Goal: Task Accomplishment & Management: Complete application form

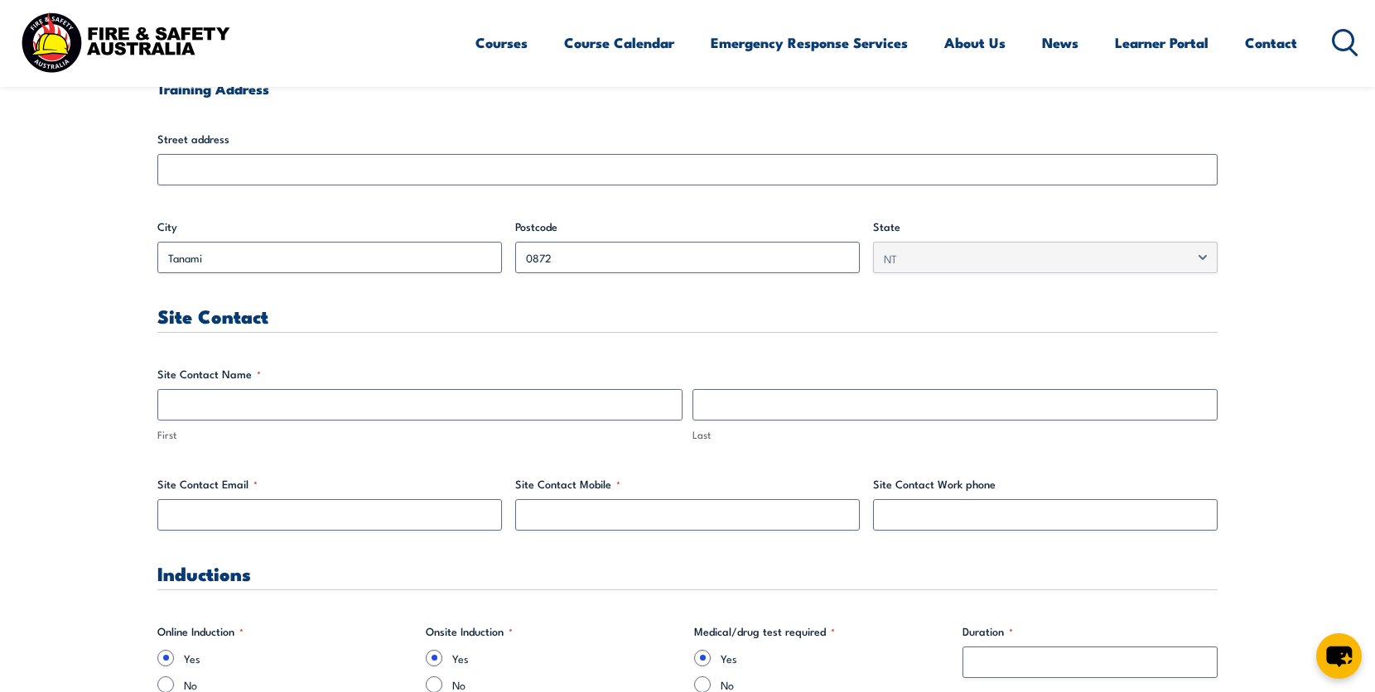
scroll to position [690, 0]
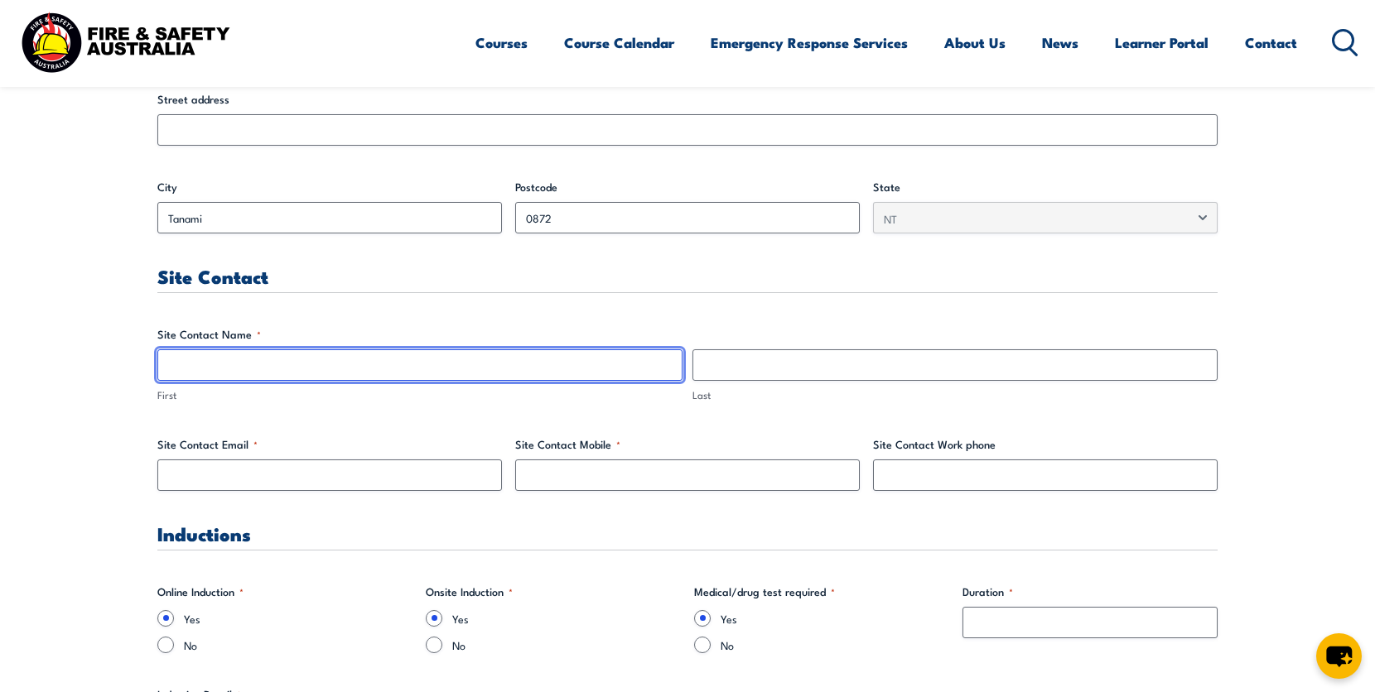
click at [528, 364] on input "First" at bounding box center [419, 364] width 525 height 31
type input "Dahlia"
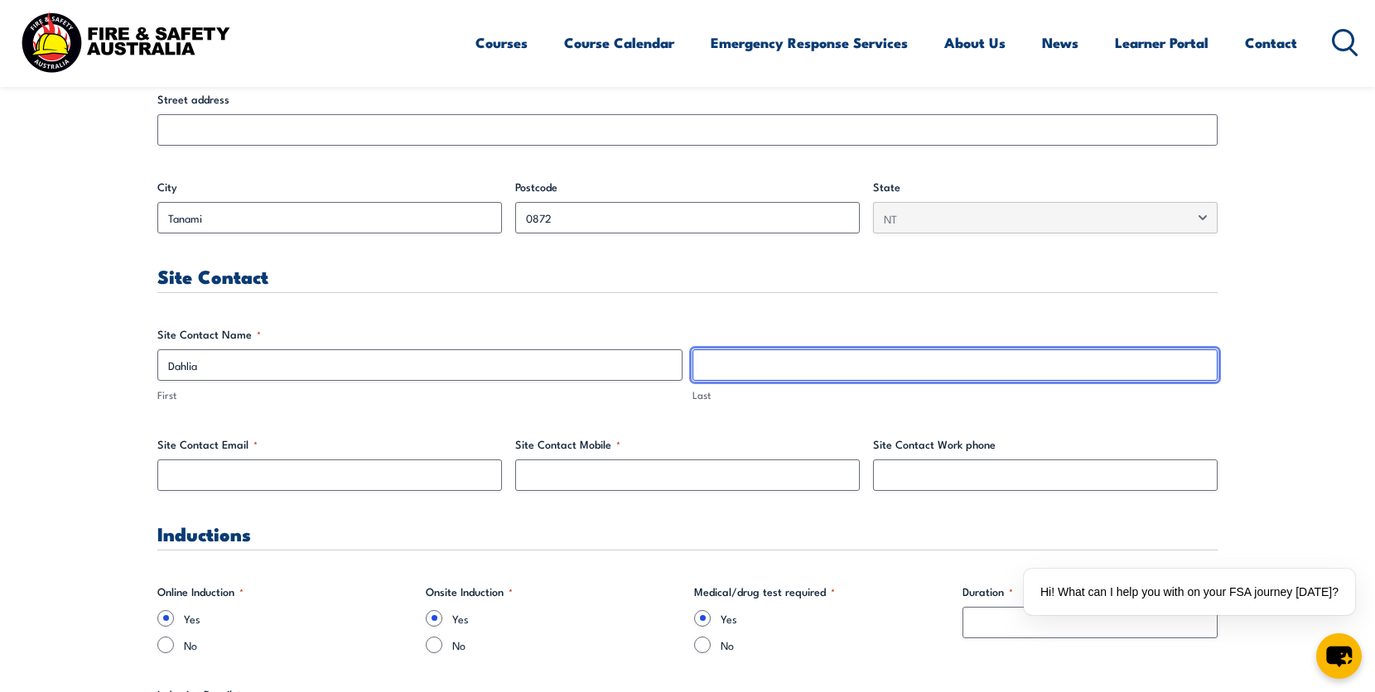
type input "[PERSON_NAME]"
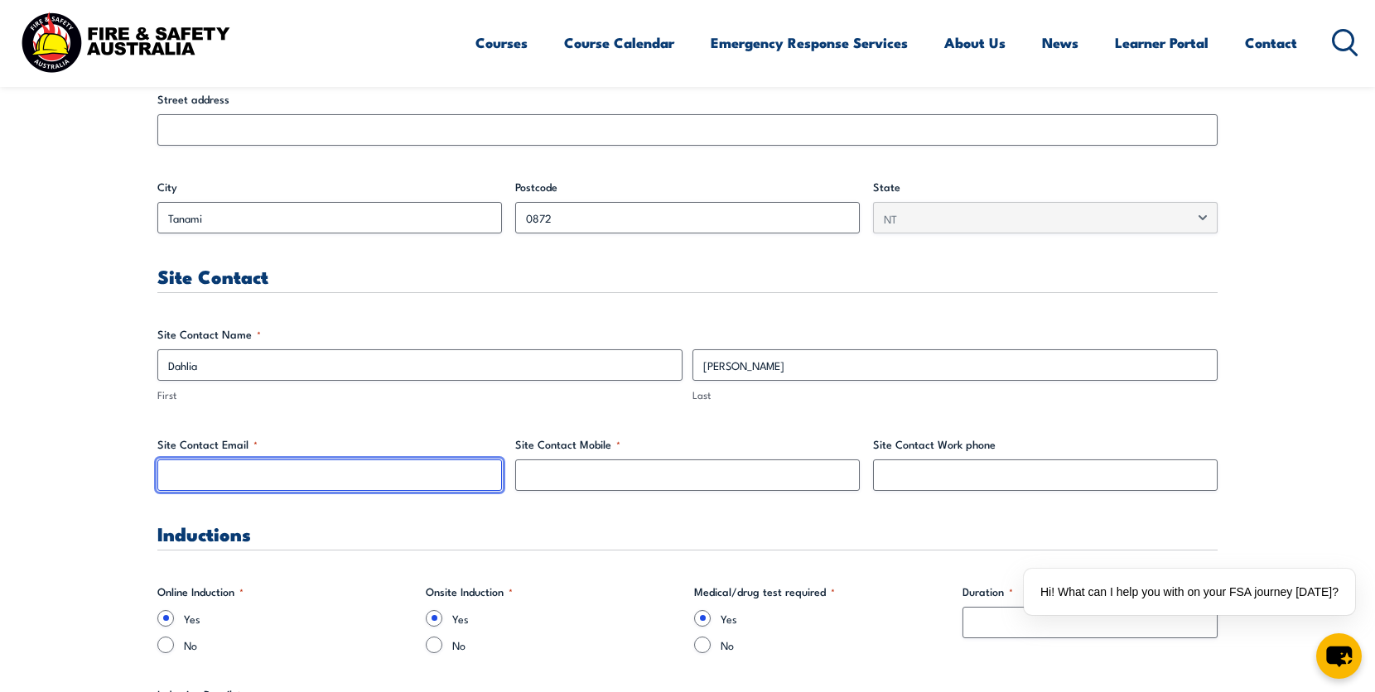
type input "[EMAIL_ADDRESS][PERSON_NAME][DOMAIN_NAME]"
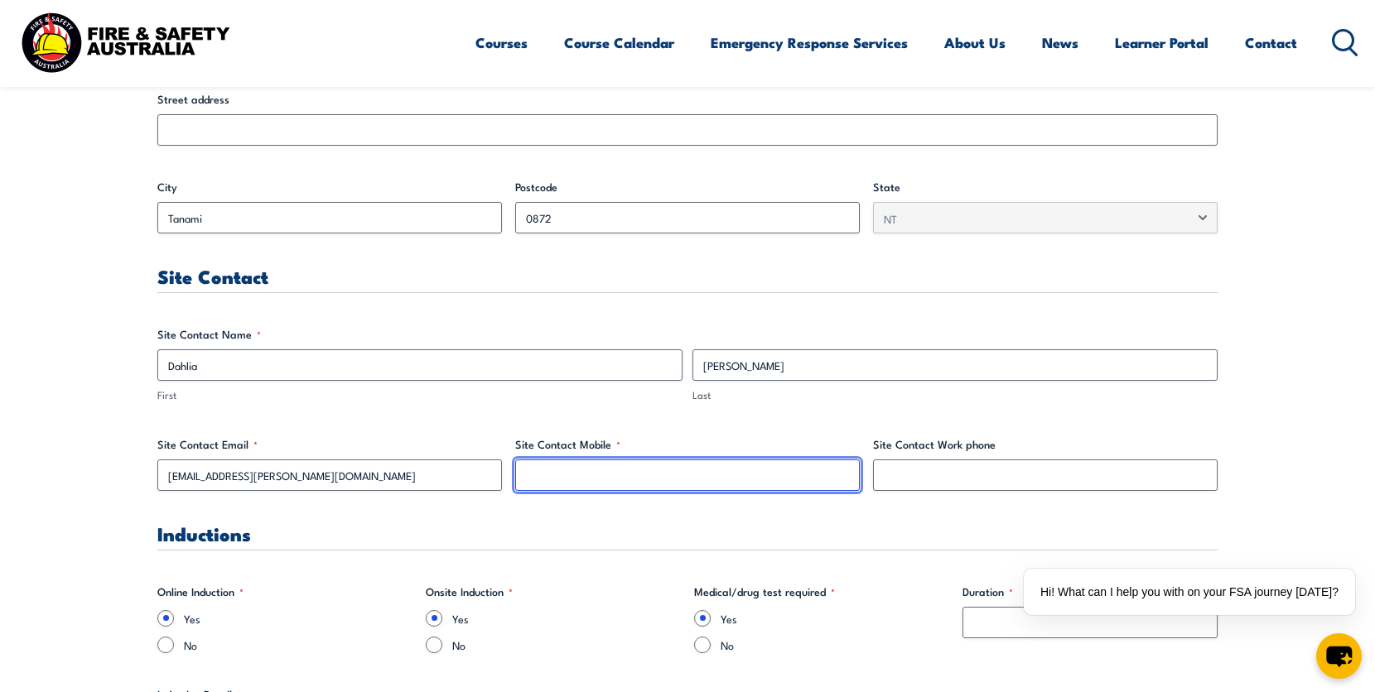
type input "0477995861"
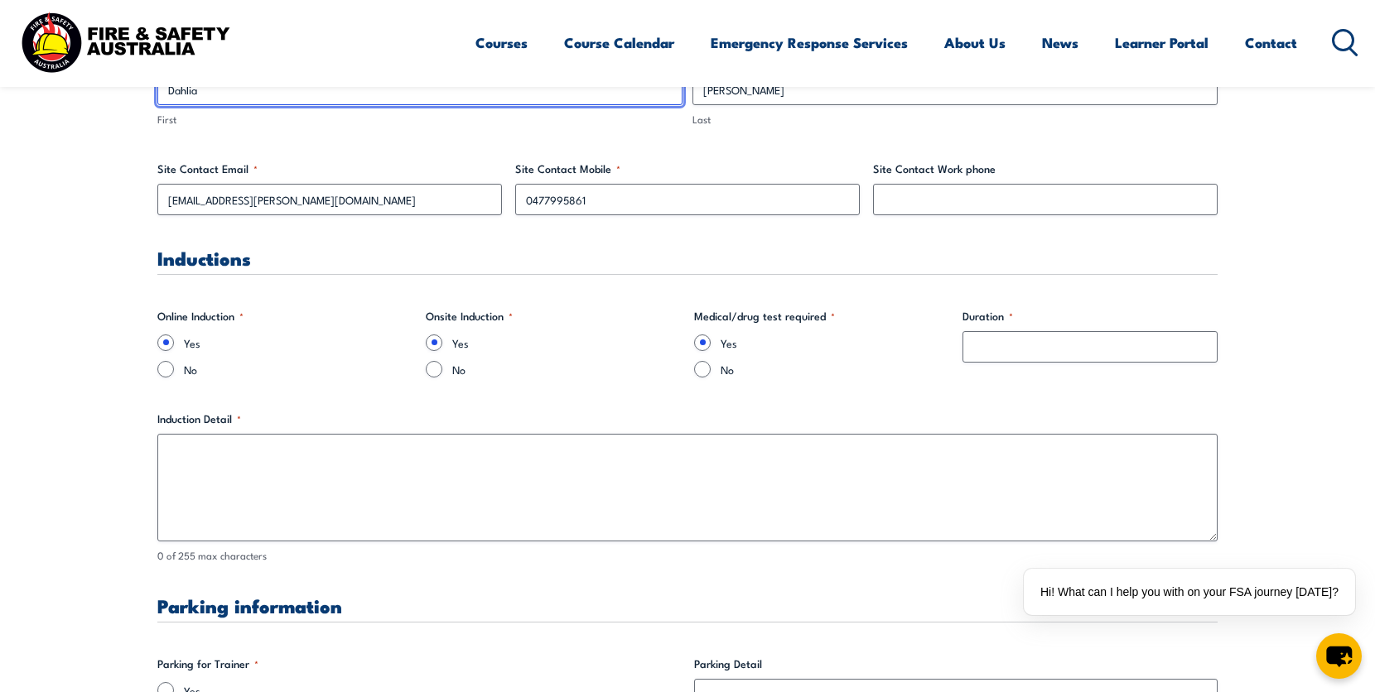
scroll to position [966, 0]
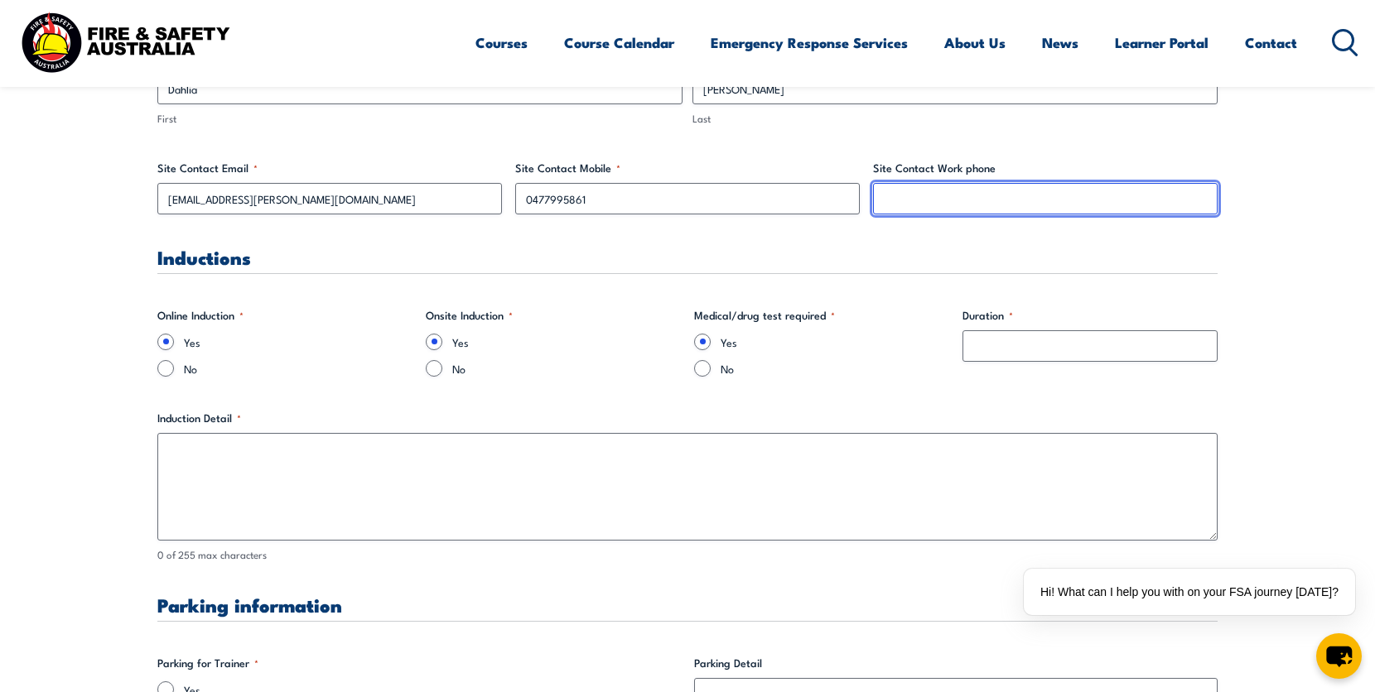
click at [903, 200] on input "Site Contact Work phone" at bounding box center [1045, 198] width 344 height 31
type input "0482916957"
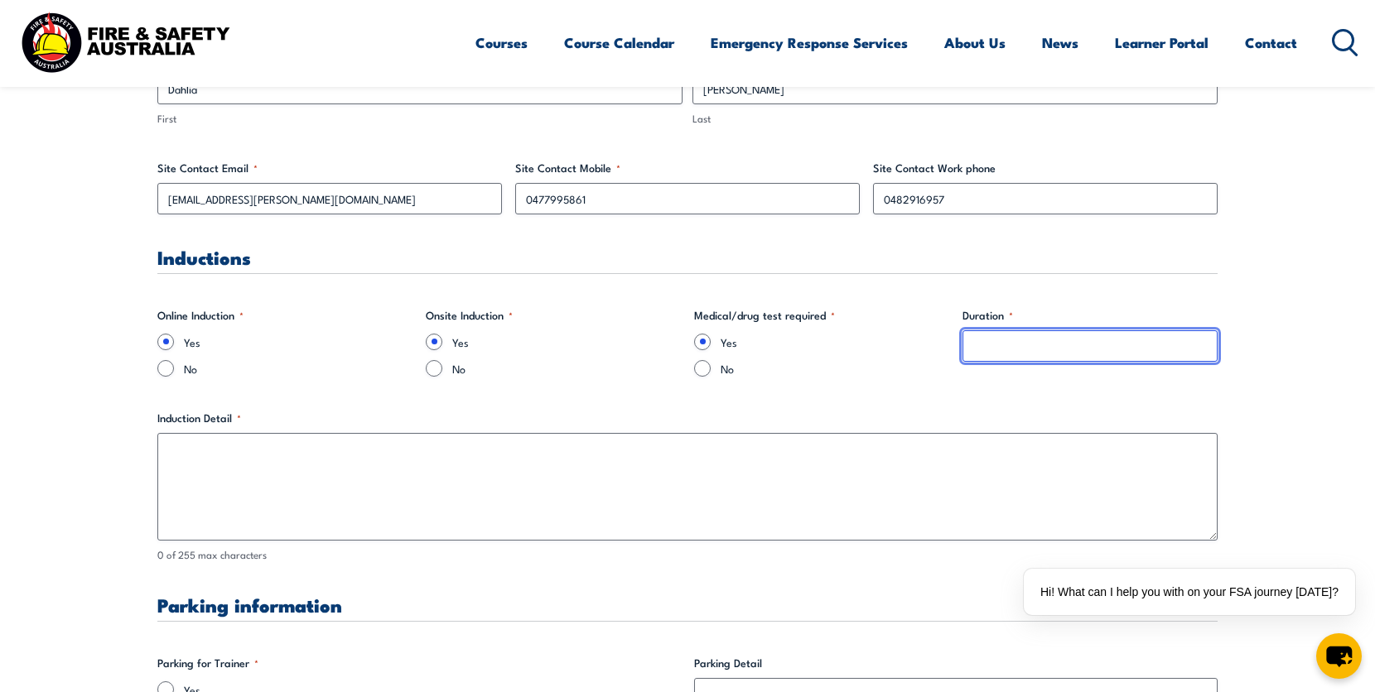
click at [1054, 345] on input "Duration *" at bounding box center [1089, 345] width 255 height 31
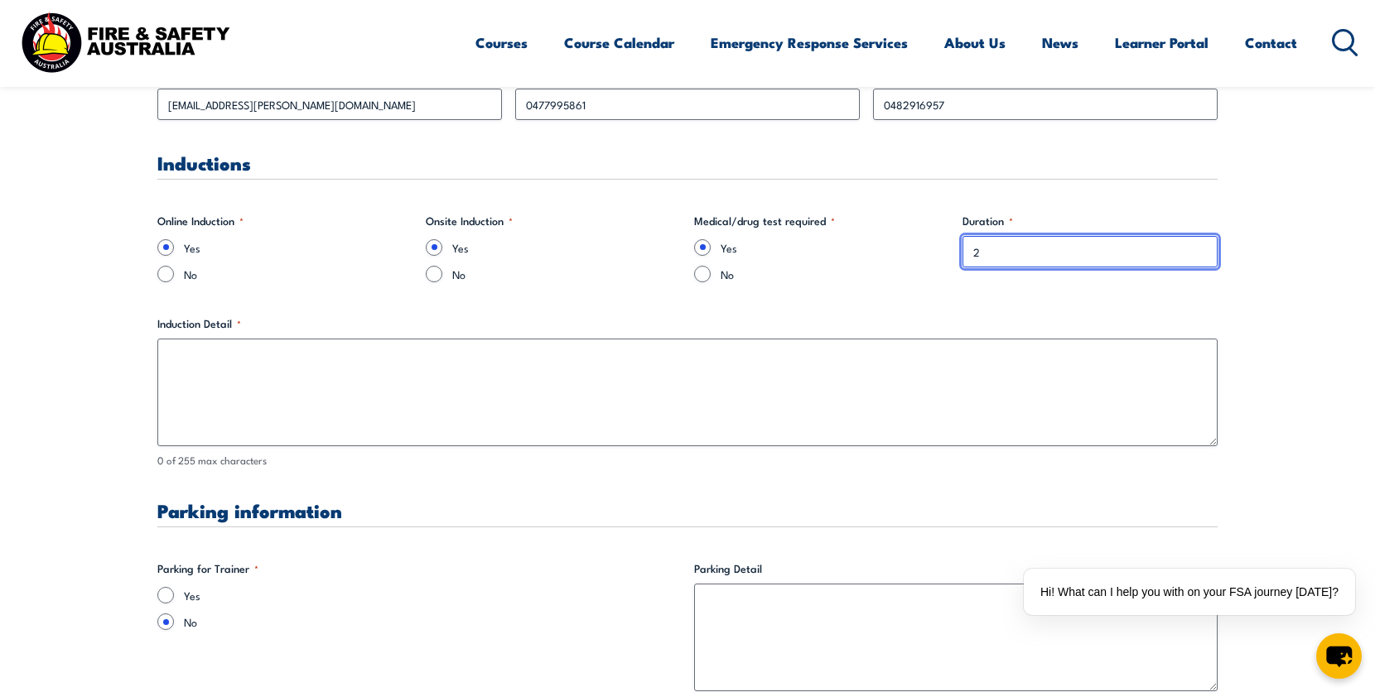
scroll to position [1104, 0]
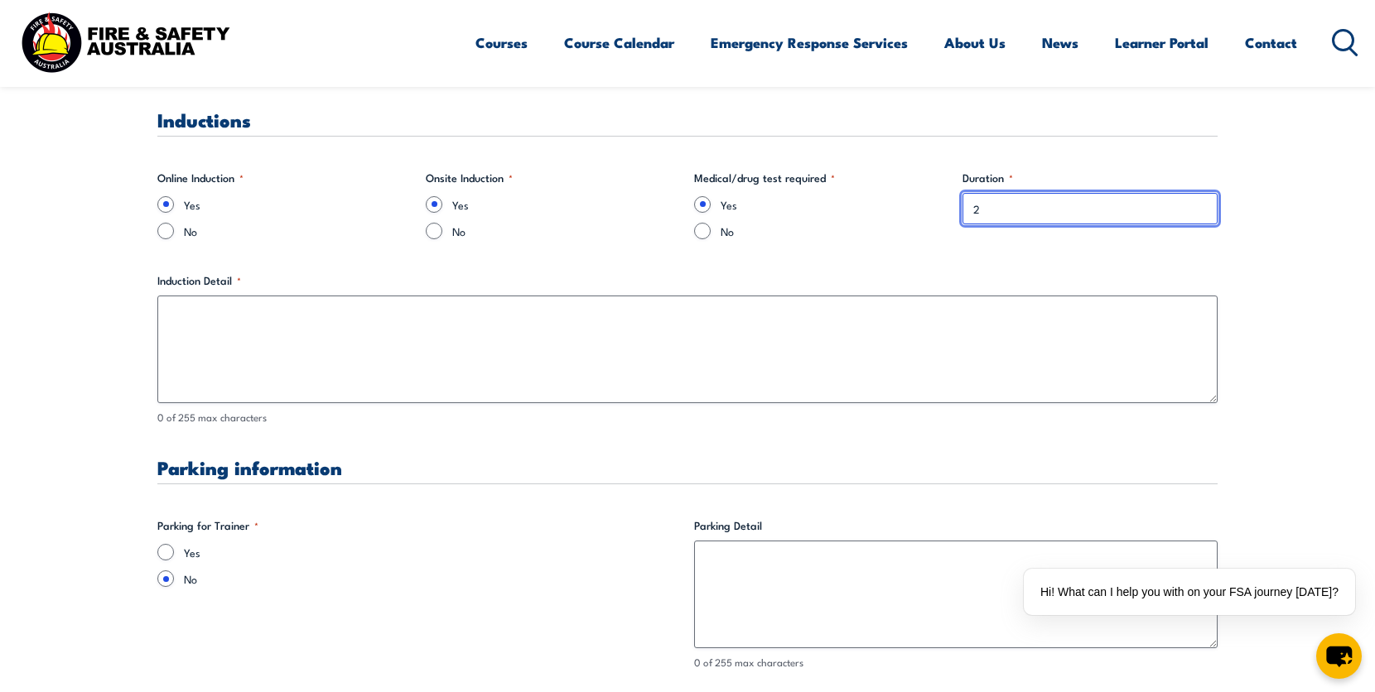
type input "2"
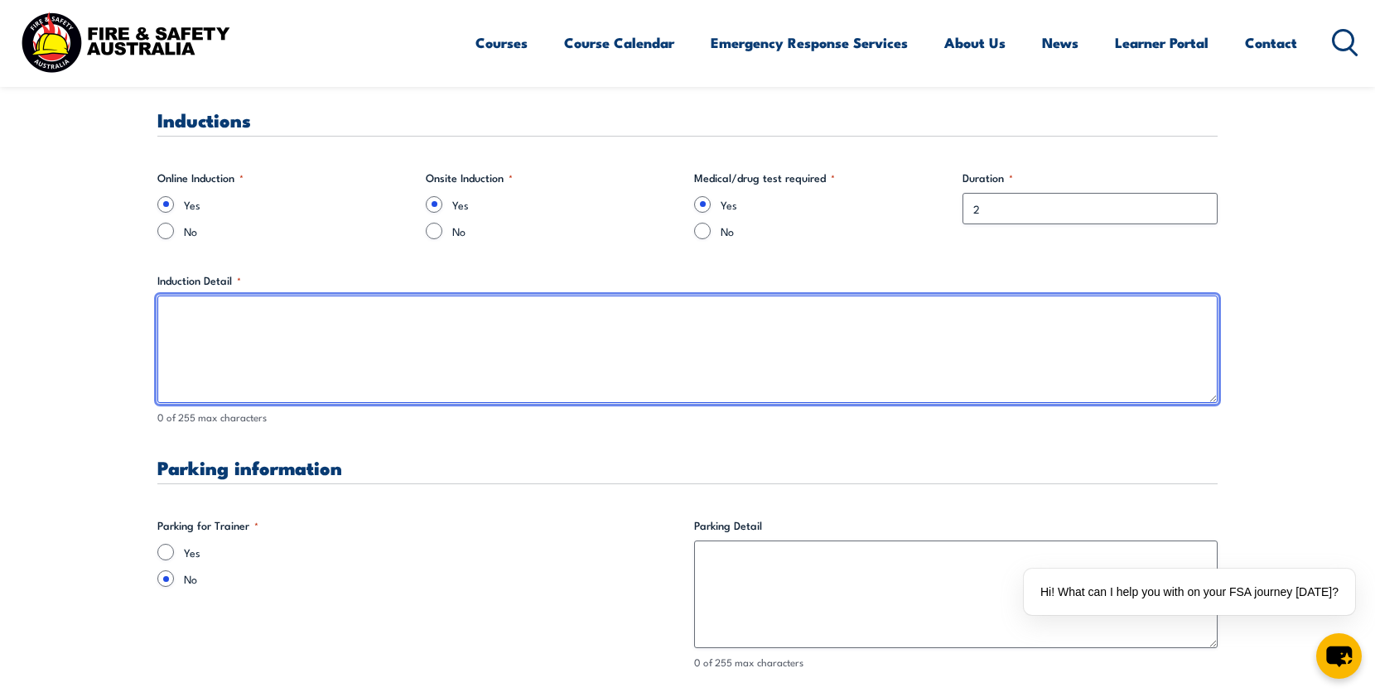
click at [741, 365] on textarea "Induction Detail *" at bounding box center [687, 350] width 1060 height 108
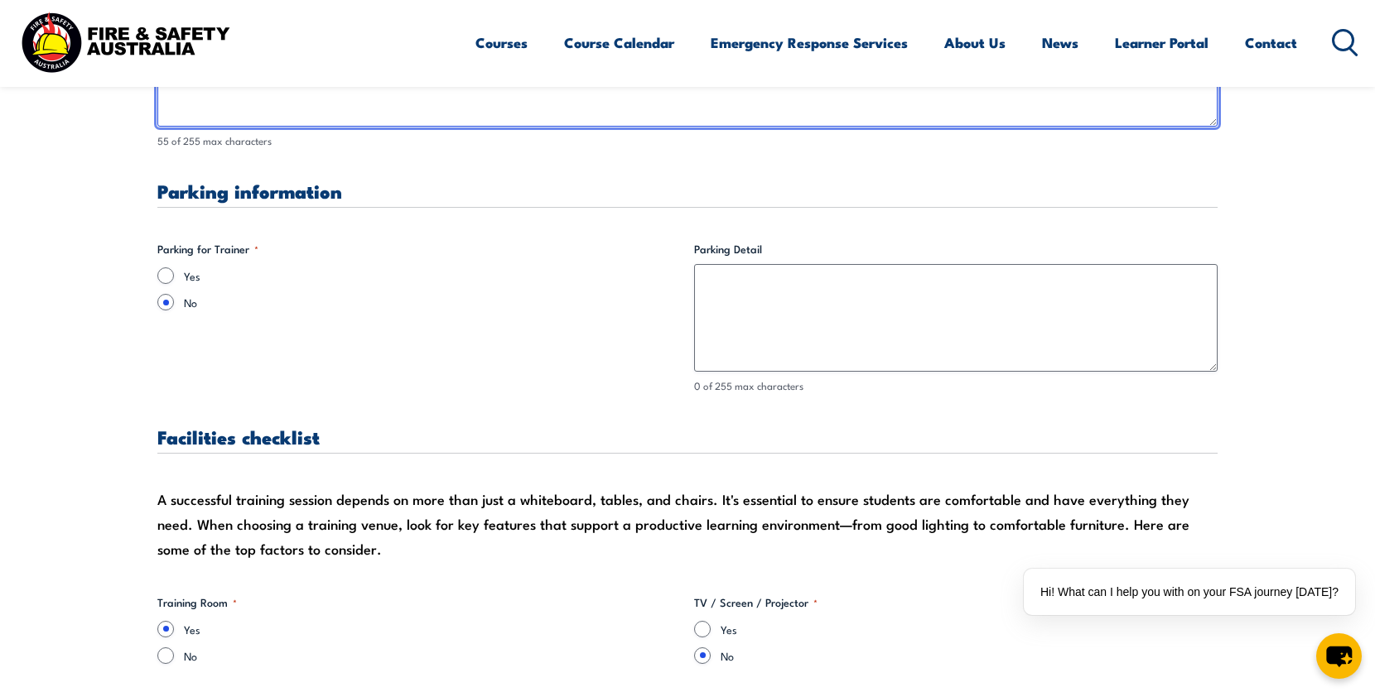
type textarea "As per email noting site entry compliance requirements."
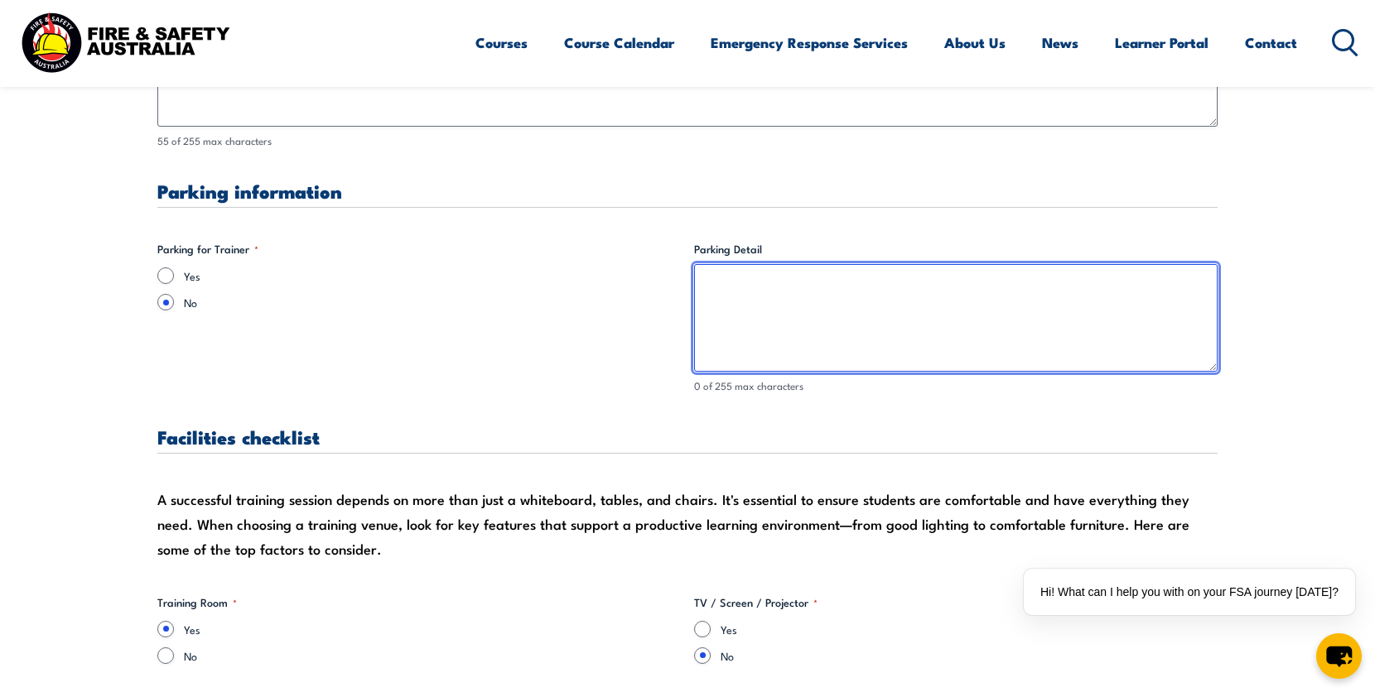
click at [773, 338] on textarea "Parking Detail" at bounding box center [955, 318] width 523 height 108
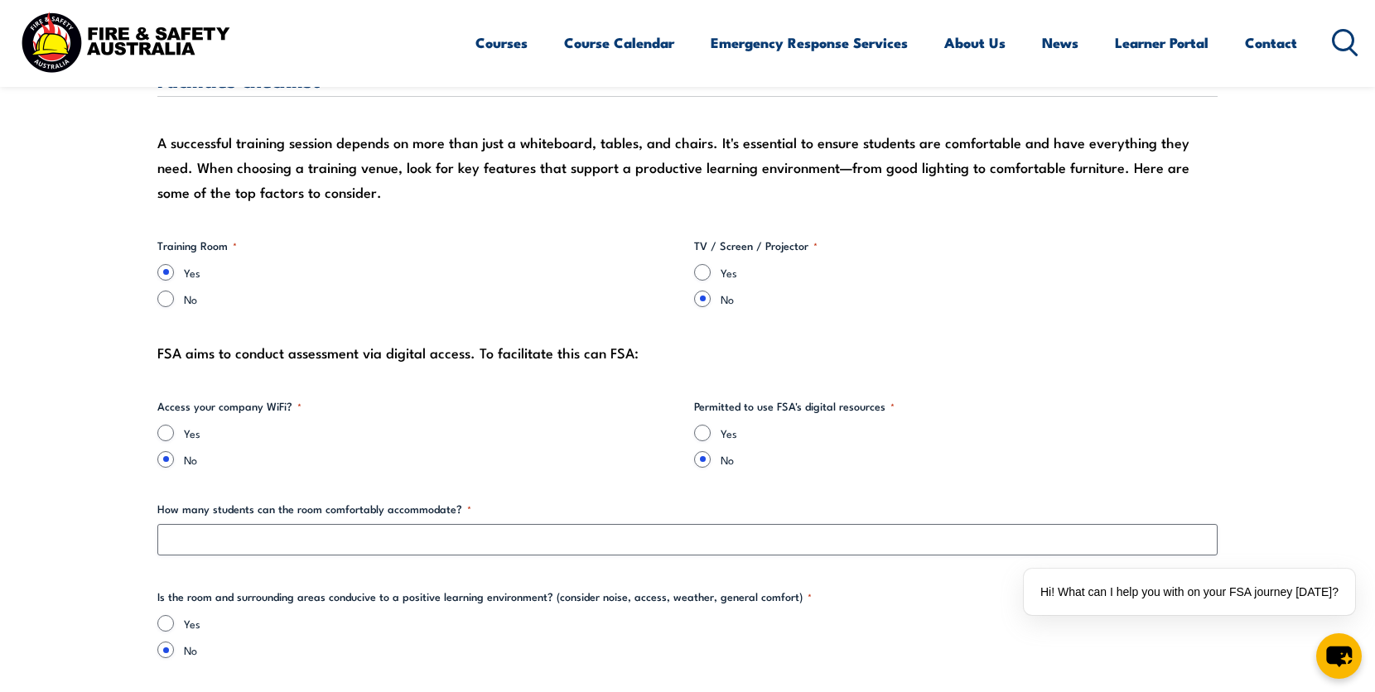
scroll to position [1795, 0]
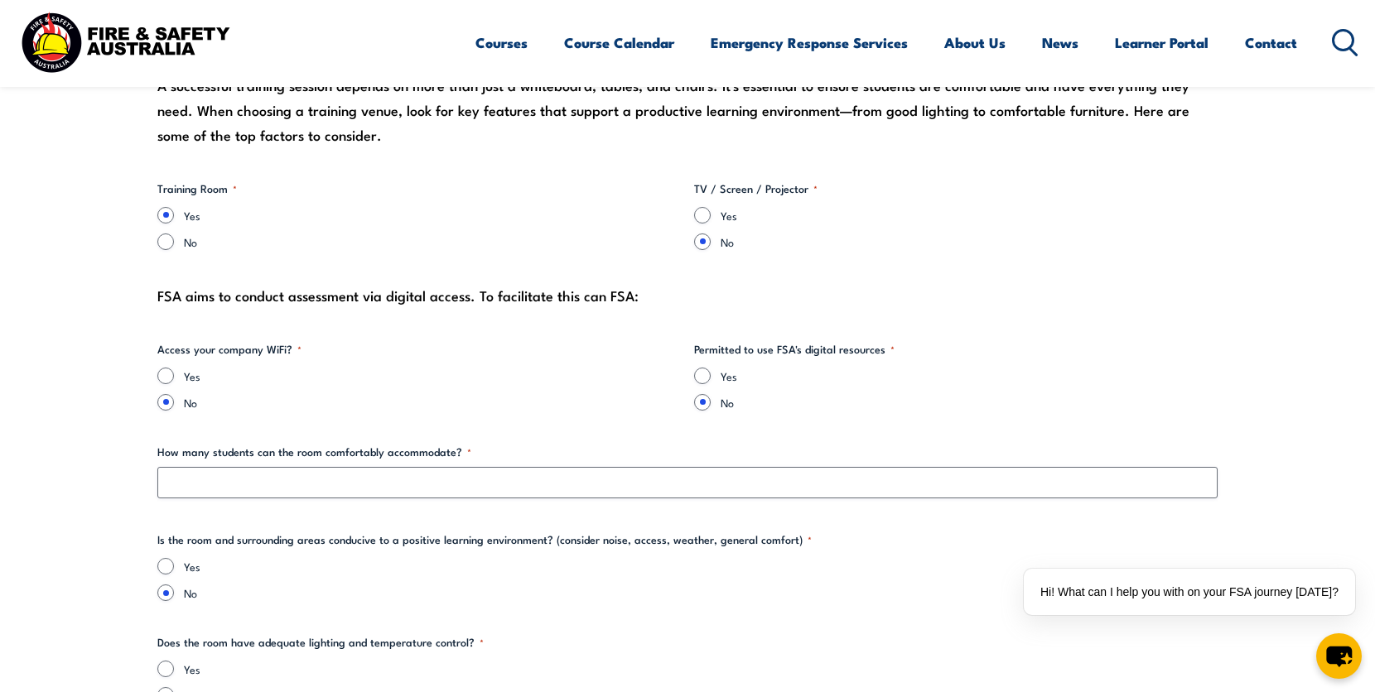
type textarea "n/a"
click at [707, 212] on input "Yes" at bounding box center [702, 215] width 17 height 17
radio input "true"
click at [701, 375] on input "Yes" at bounding box center [702, 376] width 17 height 17
radio input "true"
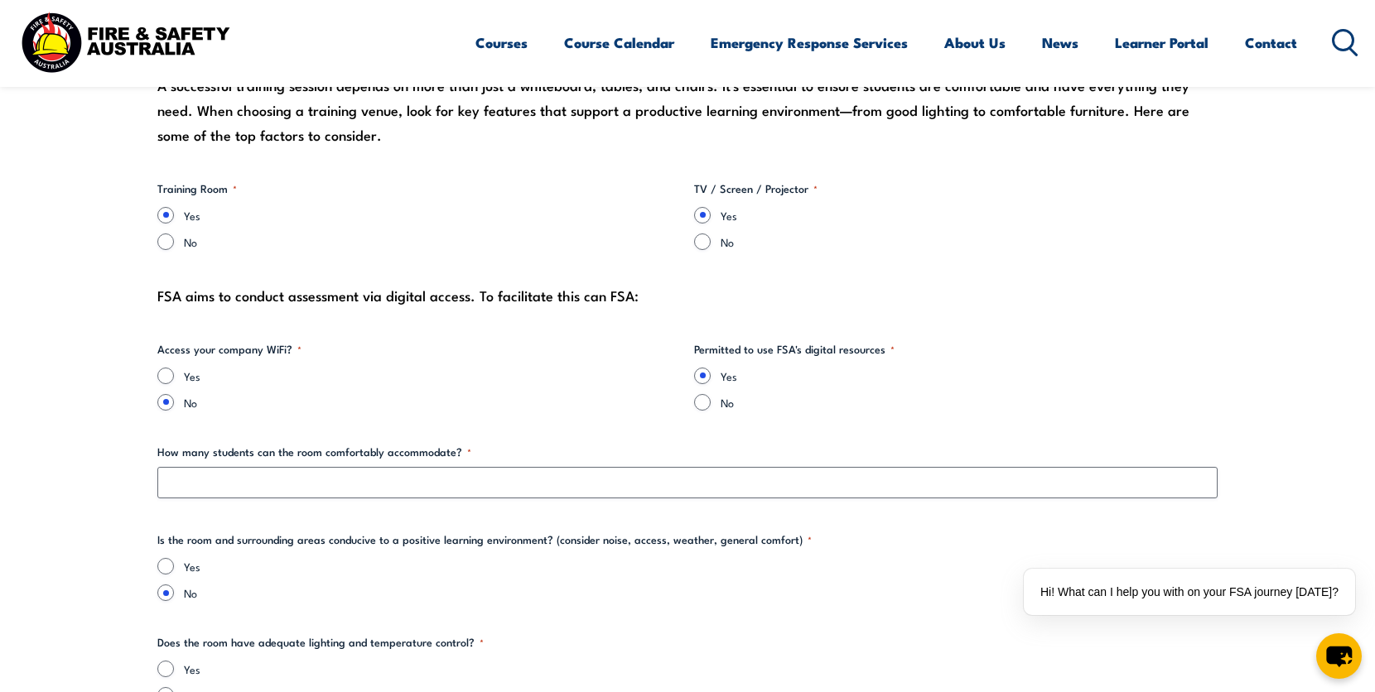
click at [174, 374] on div "Yes" at bounding box center [418, 376] width 523 height 17
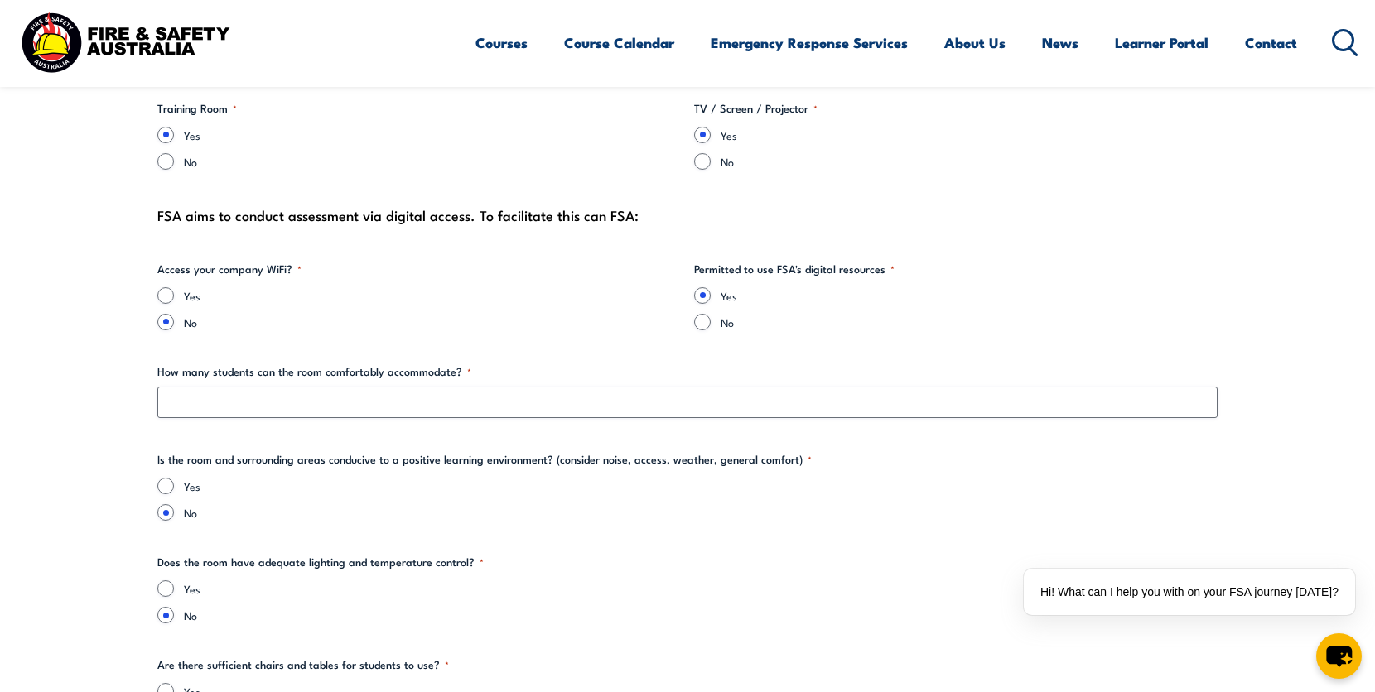
scroll to position [1932, 0]
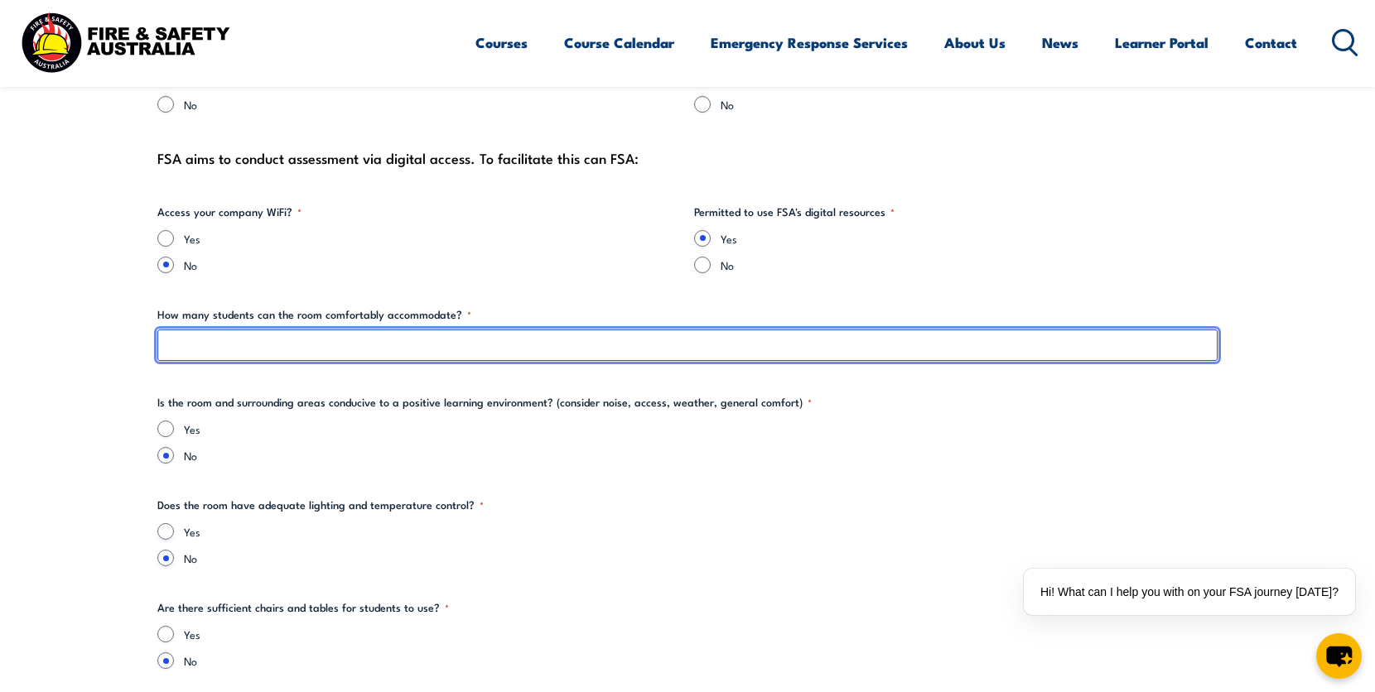
click at [470, 350] on input "How many students can the room comfortably accommodate? *" at bounding box center [687, 345] width 1060 height 31
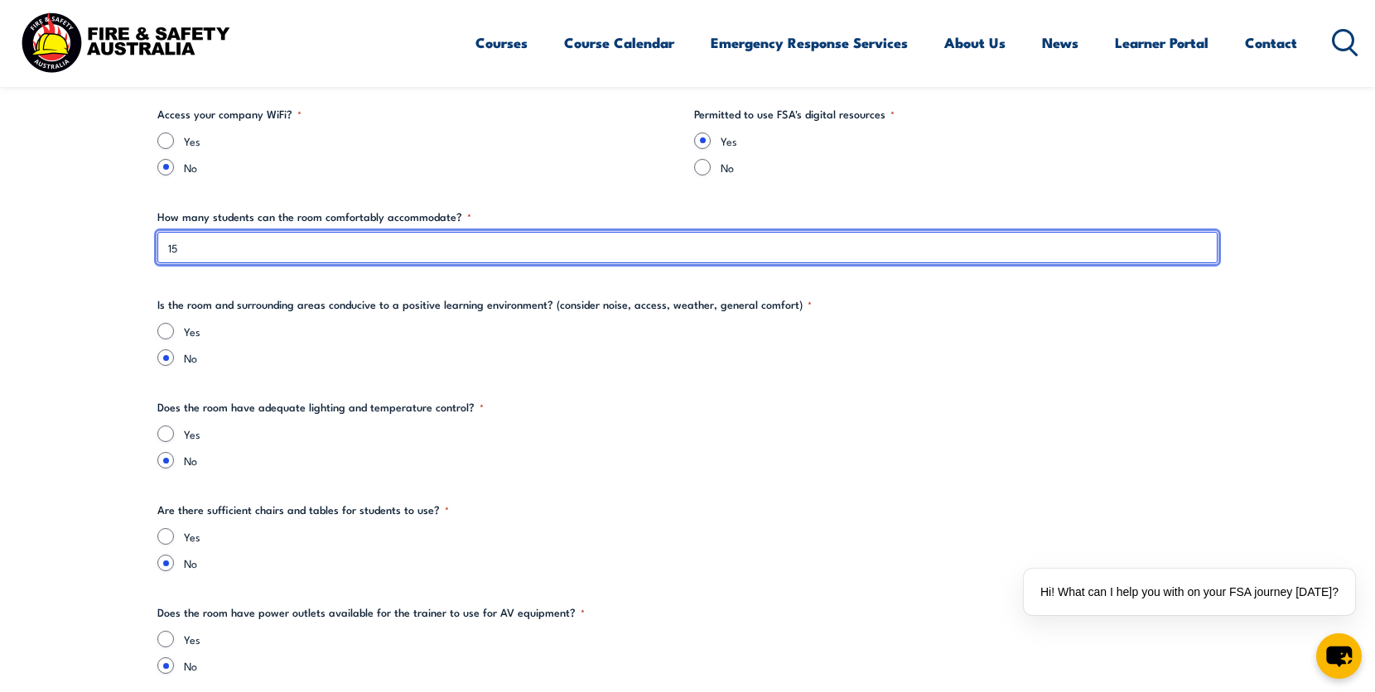
scroll to position [2070, 0]
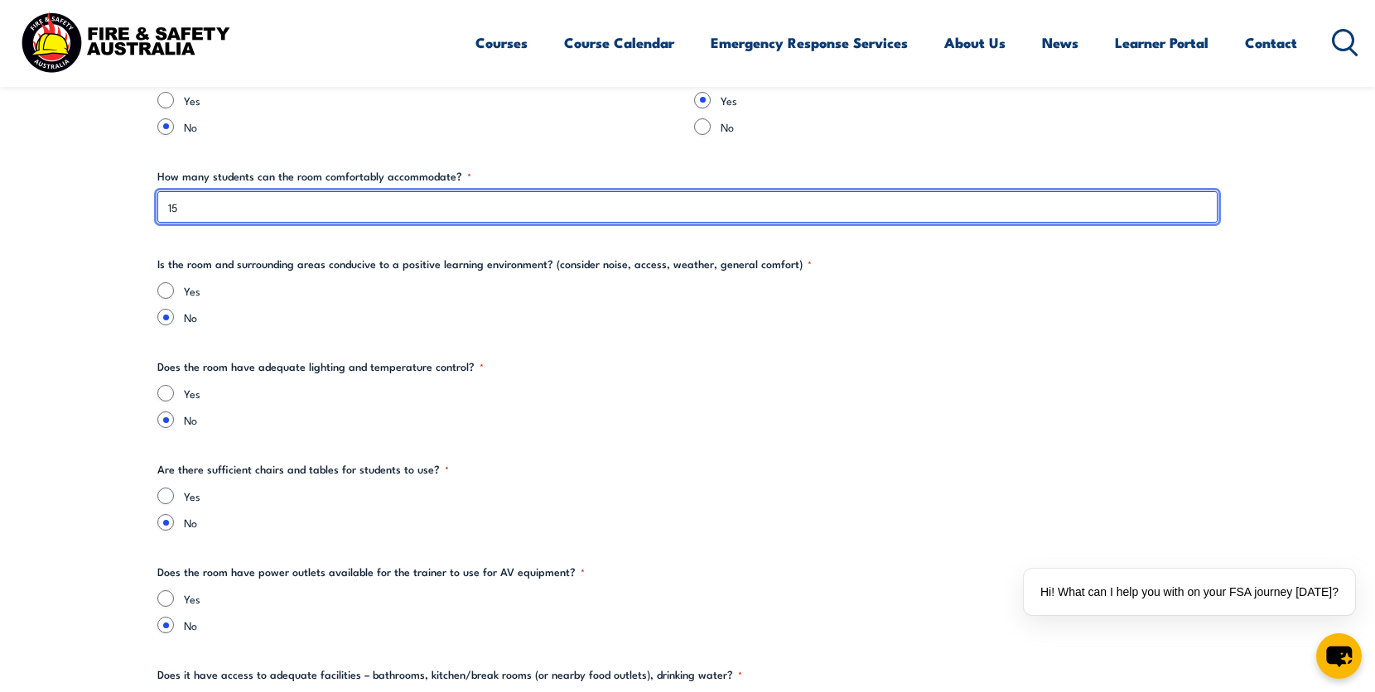
type input "15"
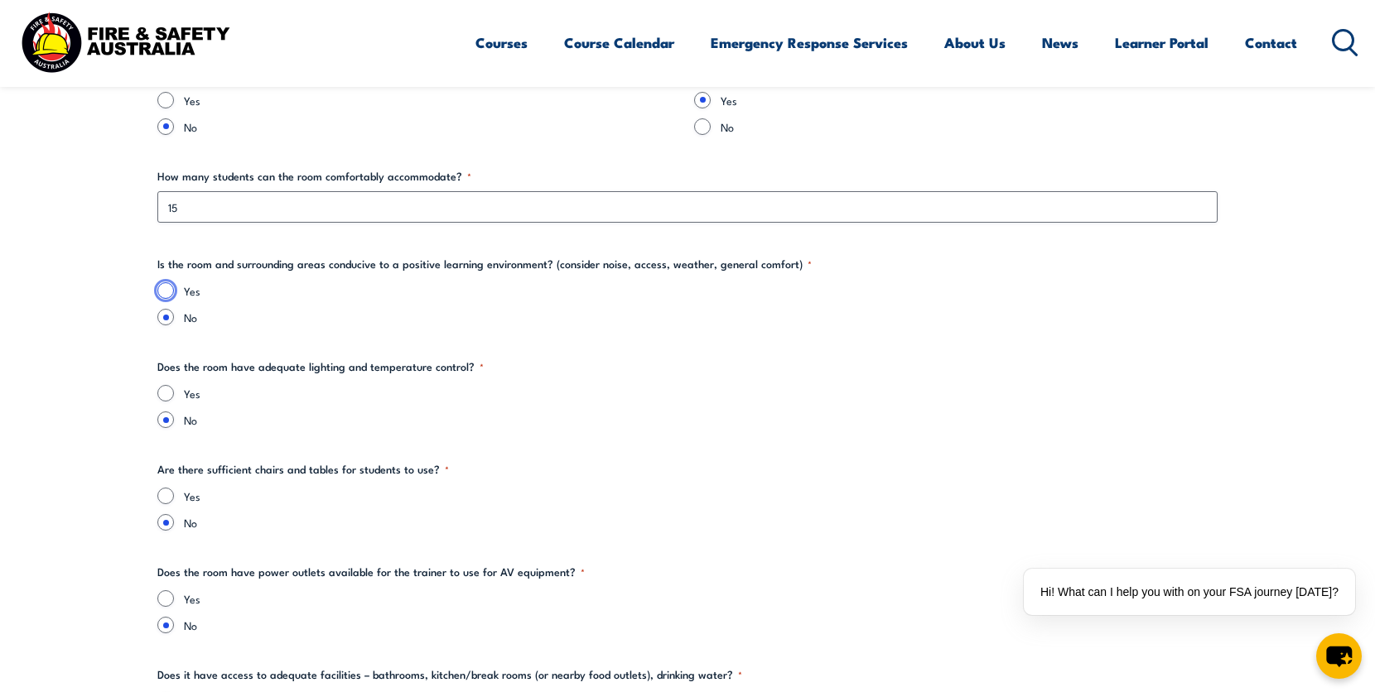
click at [163, 291] on input "Yes" at bounding box center [165, 290] width 17 height 17
radio input "true"
click at [170, 395] on input "Yes" at bounding box center [165, 393] width 17 height 17
radio input "true"
click at [172, 494] on input "Yes" at bounding box center [165, 496] width 17 height 17
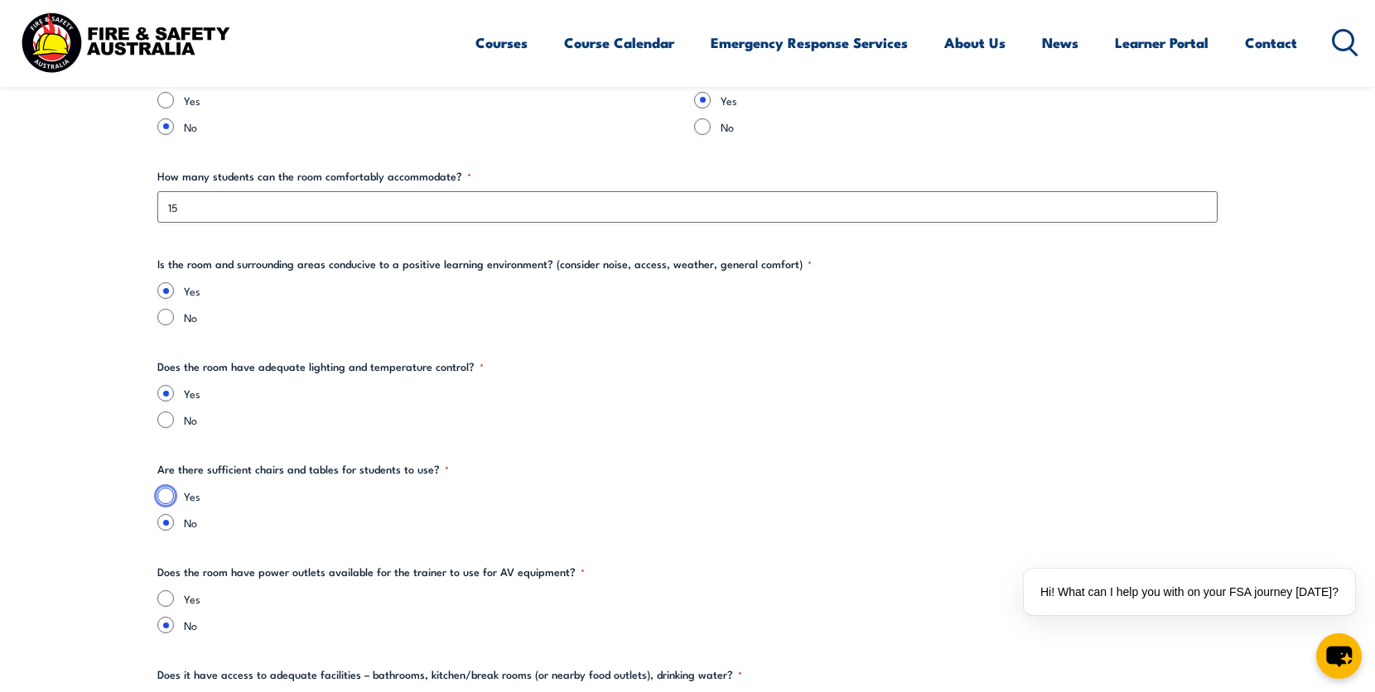
radio input "true"
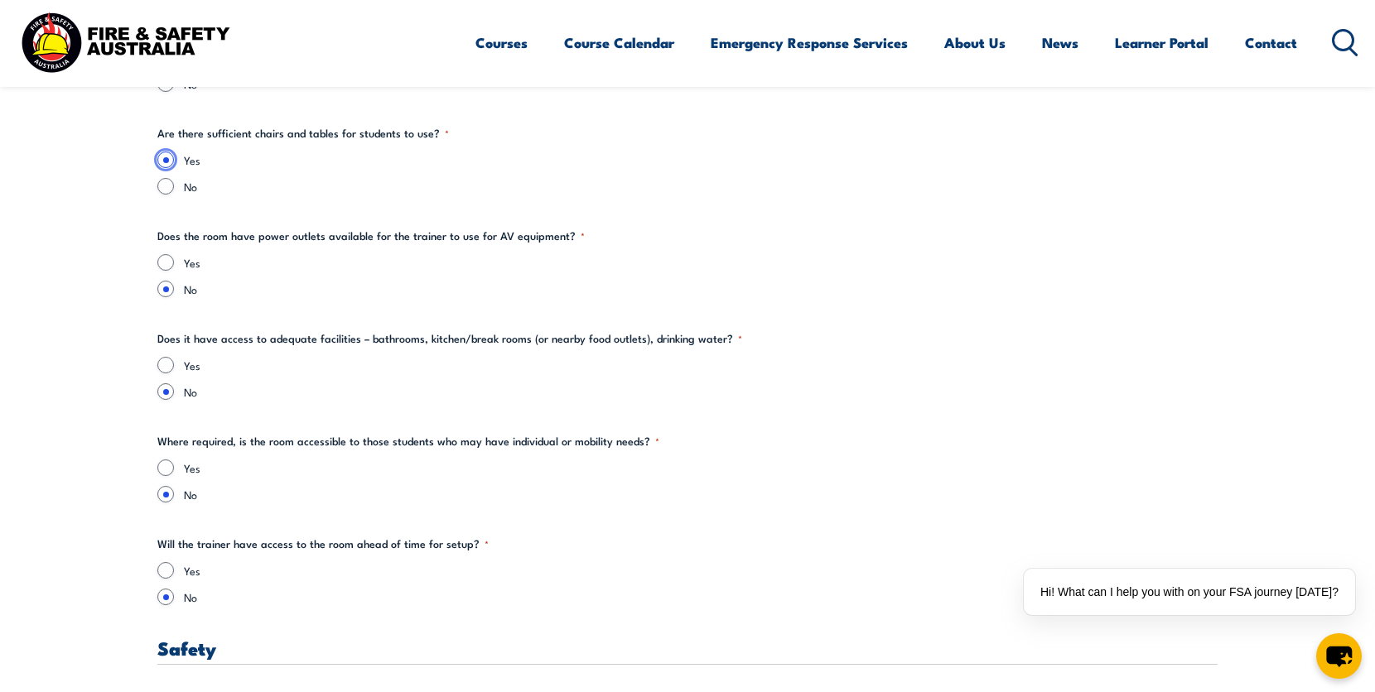
scroll to position [2484, 0]
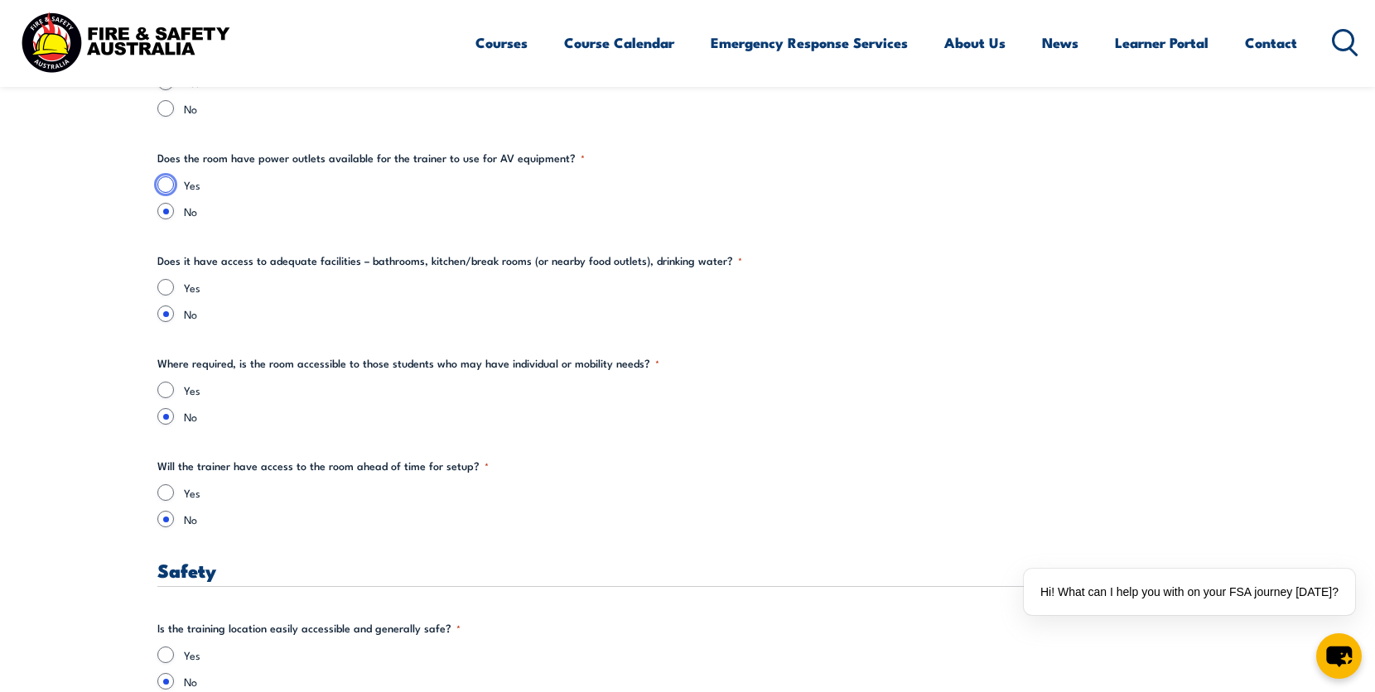
click at [166, 184] on input "Yes" at bounding box center [165, 184] width 17 height 17
radio input "true"
click at [169, 287] on input "Yes" at bounding box center [165, 287] width 17 height 17
radio input "true"
click at [161, 388] on input "Yes" at bounding box center [165, 390] width 17 height 17
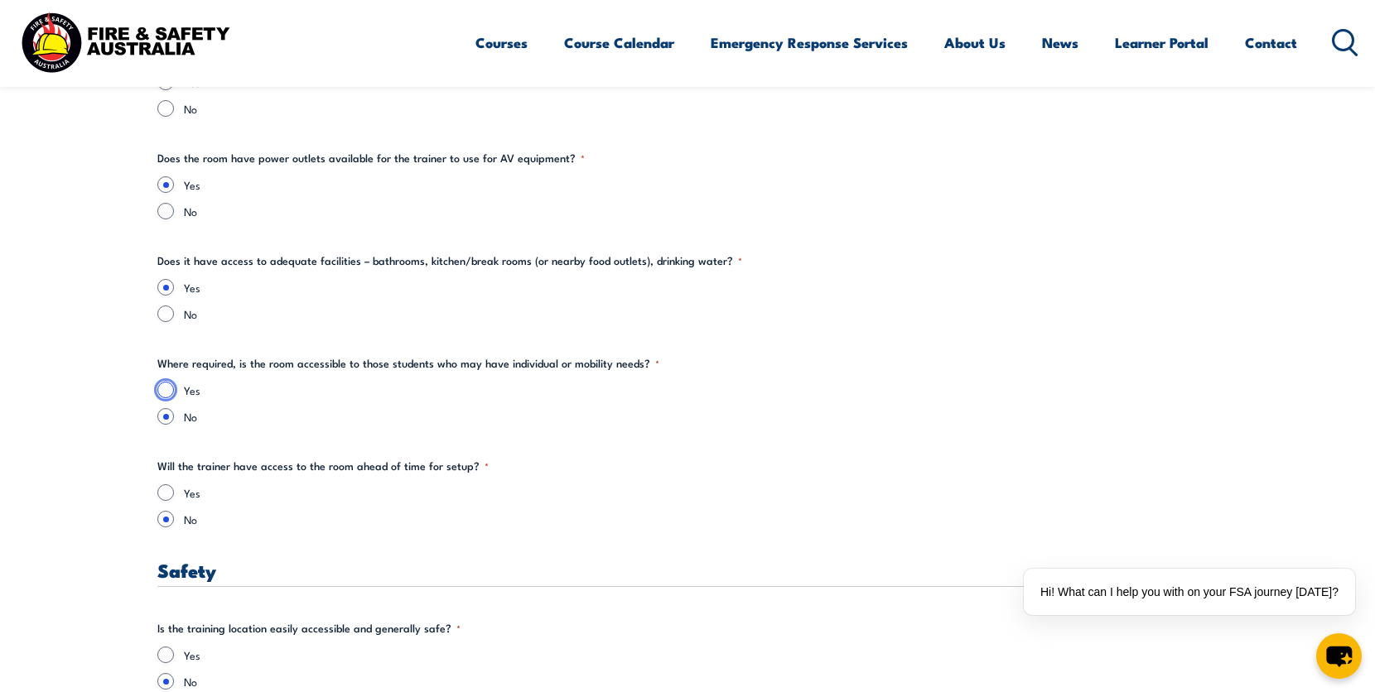
radio input "true"
click at [168, 489] on input "Yes" at bounding box center [165, 492] width 17 height 17
radio input "true"
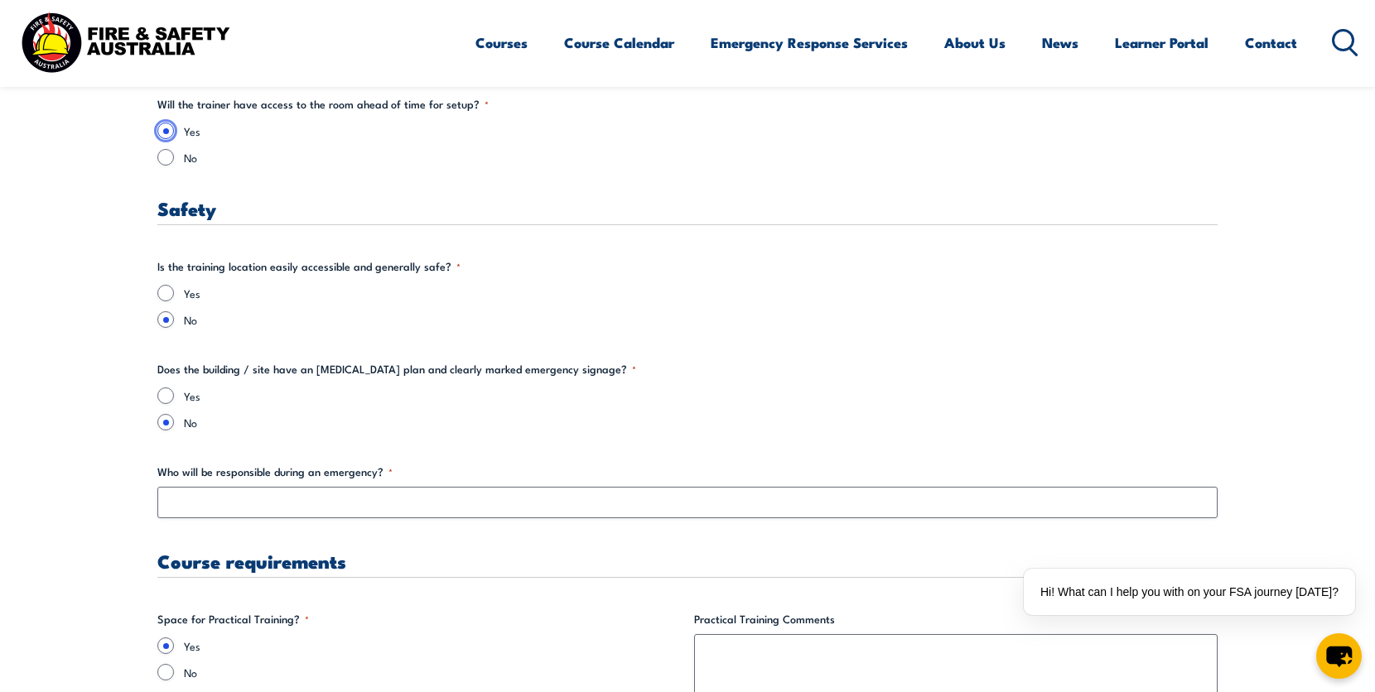
scroll to position [2898, 0]
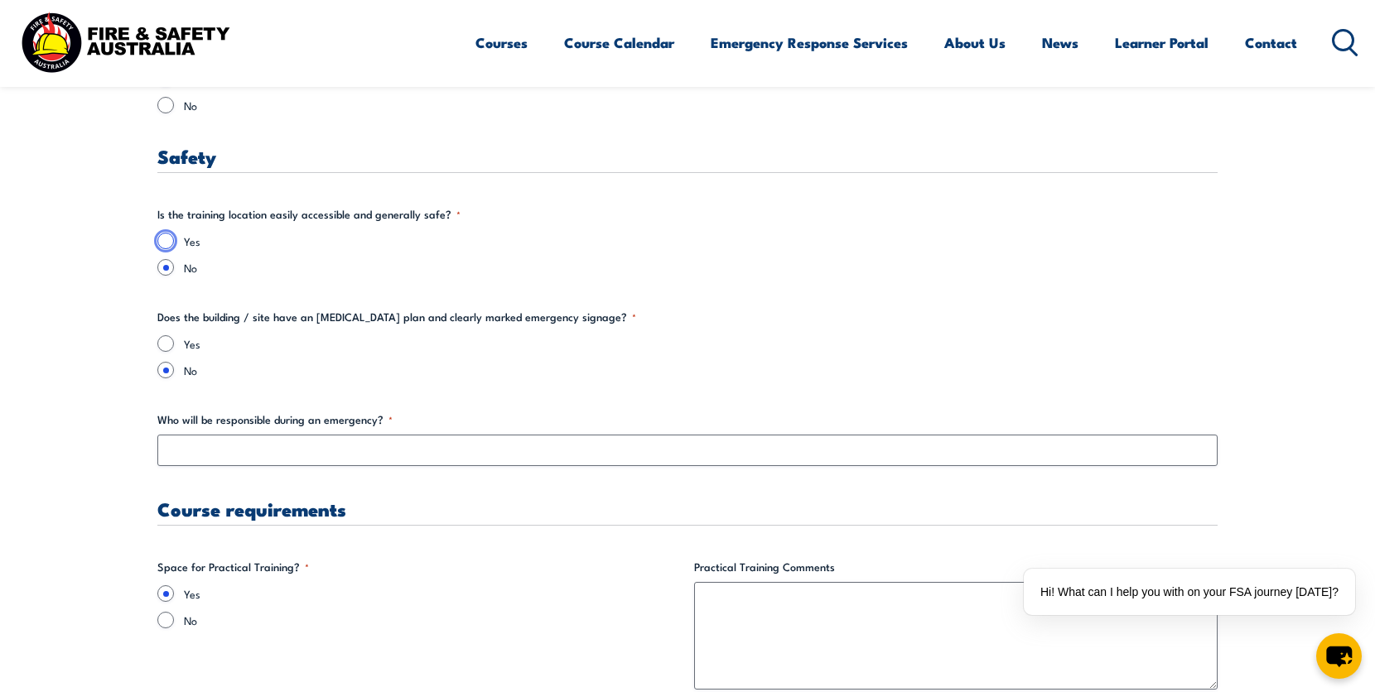
click at [171, 243] on input "Yes" at bounding box center [165, 241] width 17 height 17
radio input "true"
click at [171, 346] on input "Yes" at bounding box center [165, 343] width 17 height 17
radio input "true"
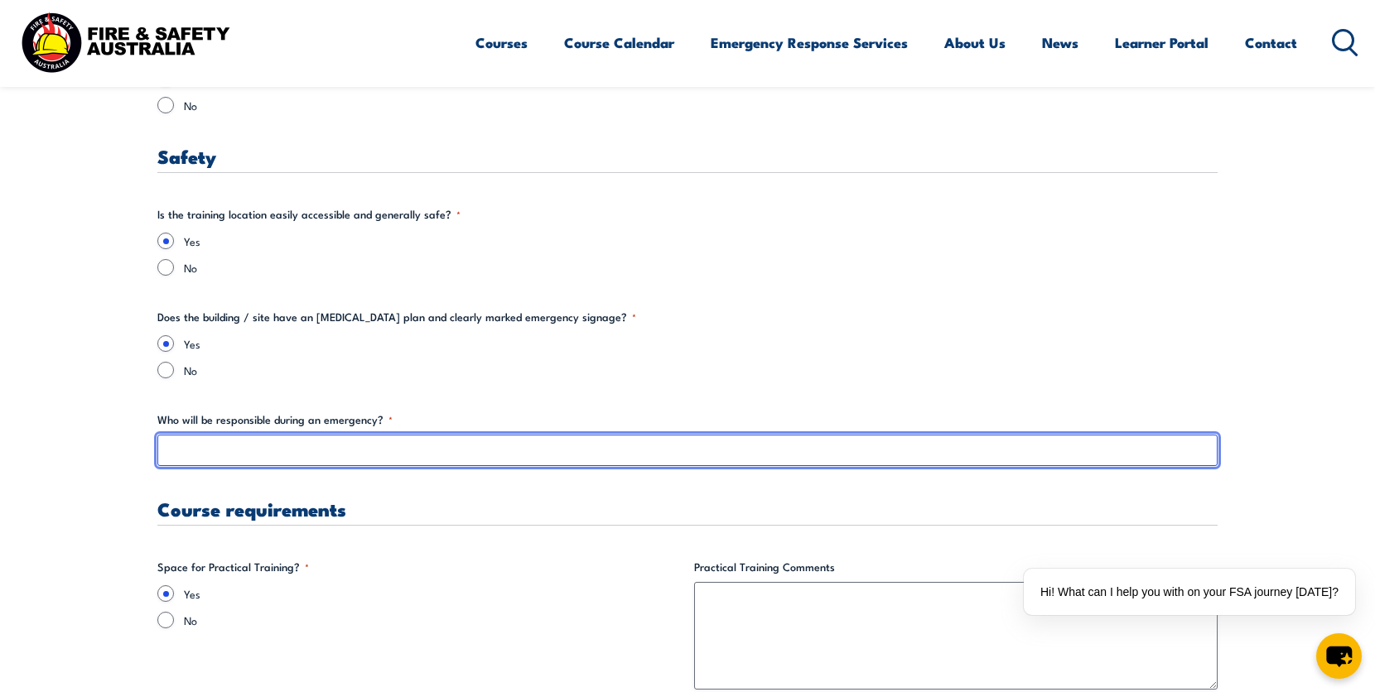
click at [334, 454] on input "Who will be responsible during an emergency? *" at bounding box center [687, 450] width 1060 height 31
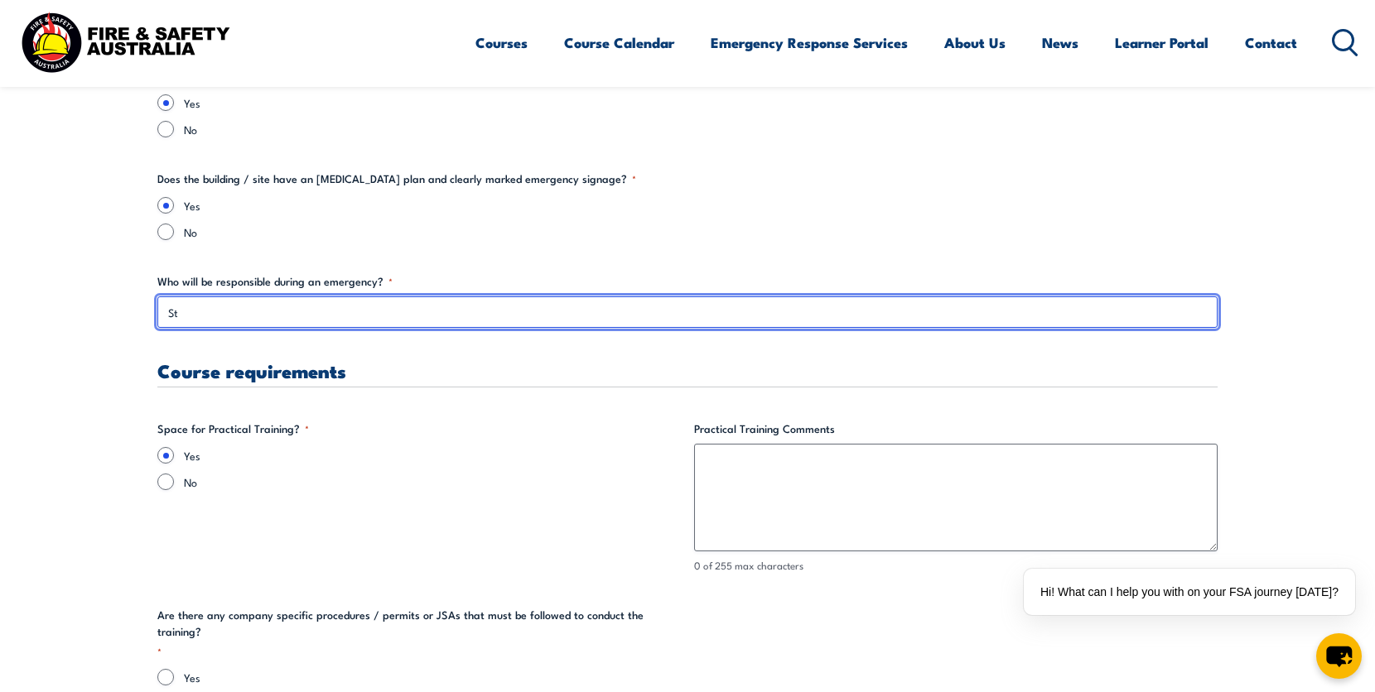
type input "S"
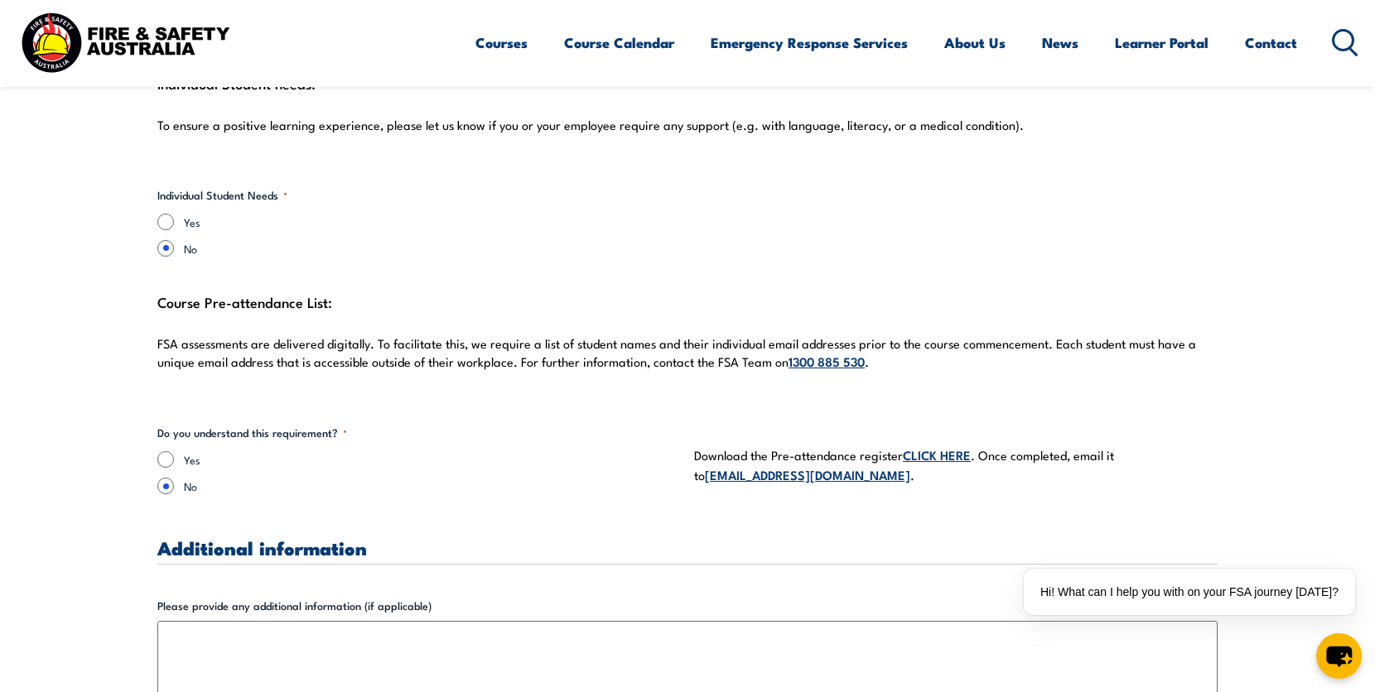
scroll to position [4693, 0]
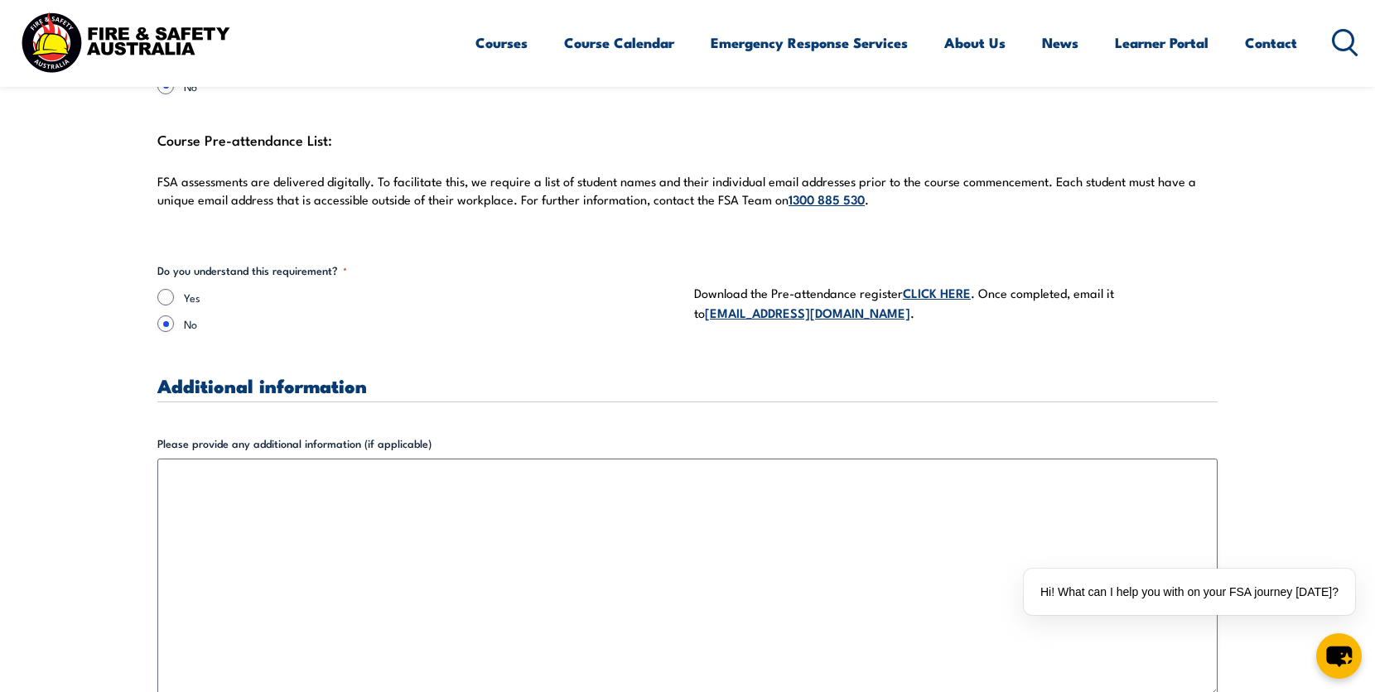
type input "Facilities Team Lead and [PERSON_NAME] (Training Advisor)"
click at [165, 289] on input "Yes" at bounding box center [165, 297] width 17 height 17
radio input "true"
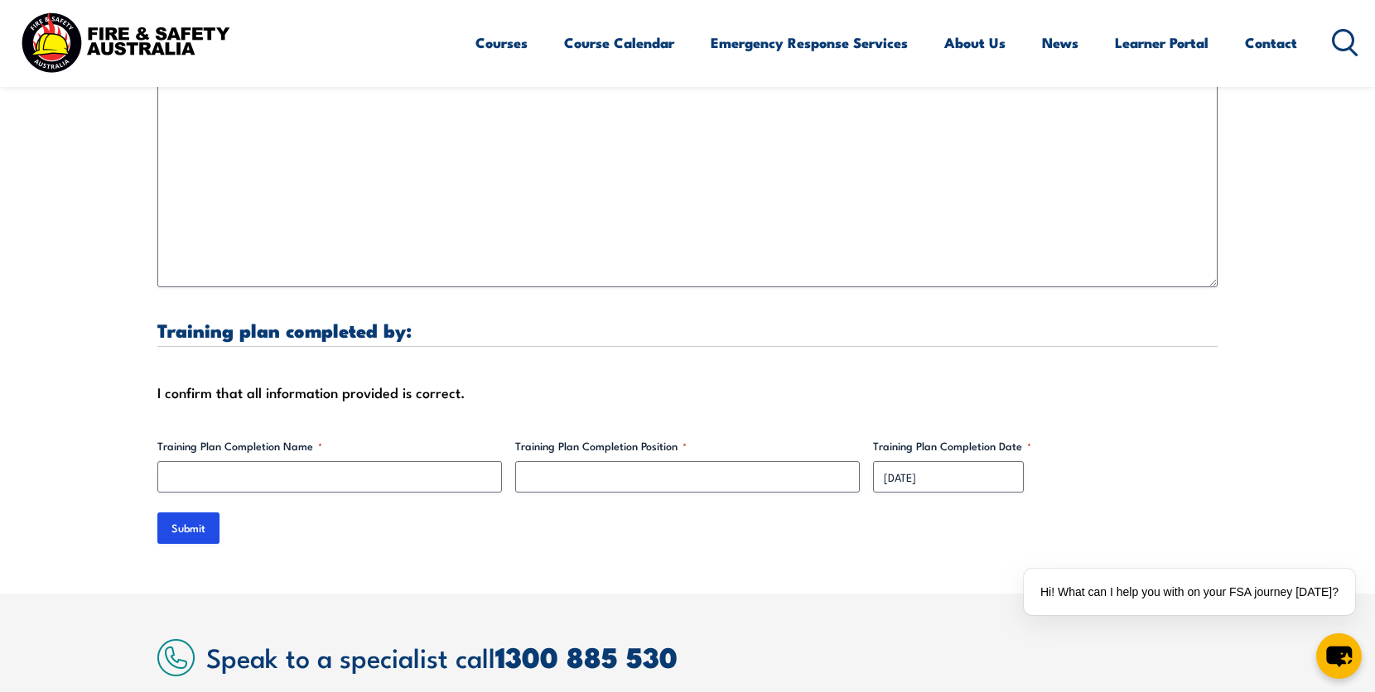
scroll to position [5107, 0]
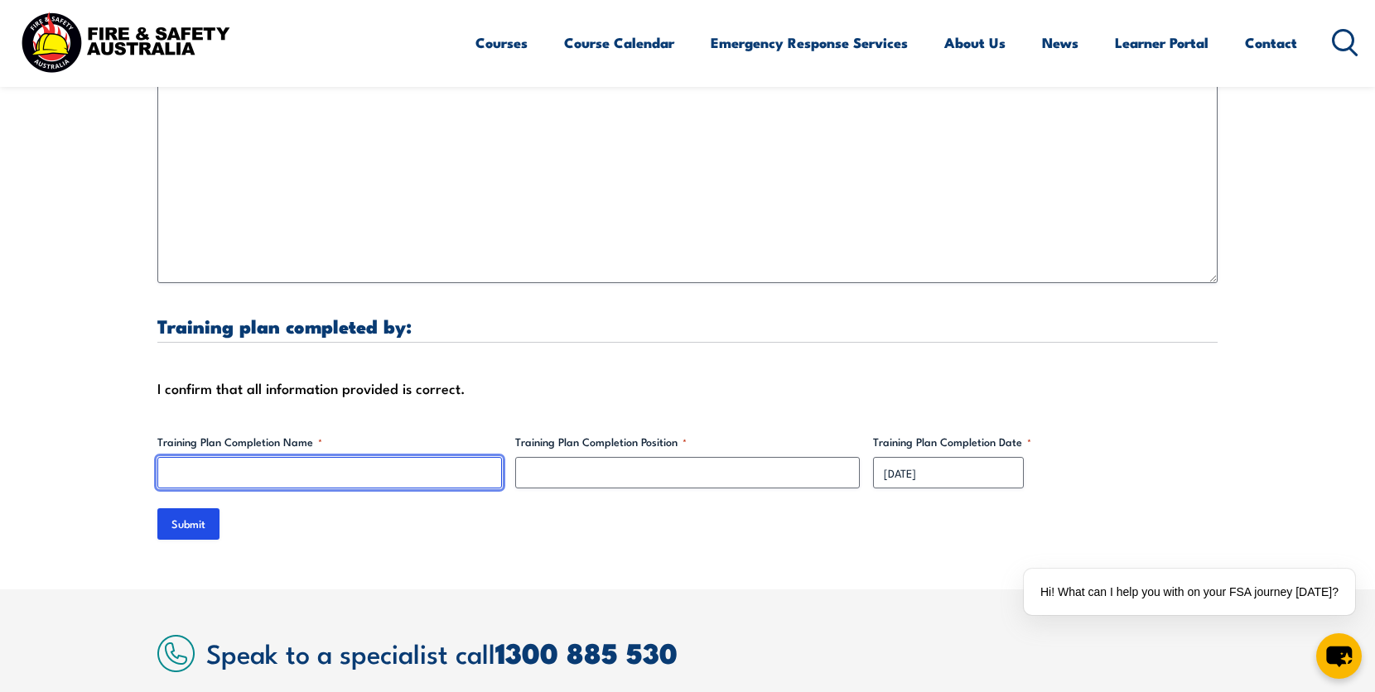
click at [372, 457] on input "Training Plan Completion Name *" at bounding box center [329, 472] width 344 height 31
type input "[PERSON_NAME]"
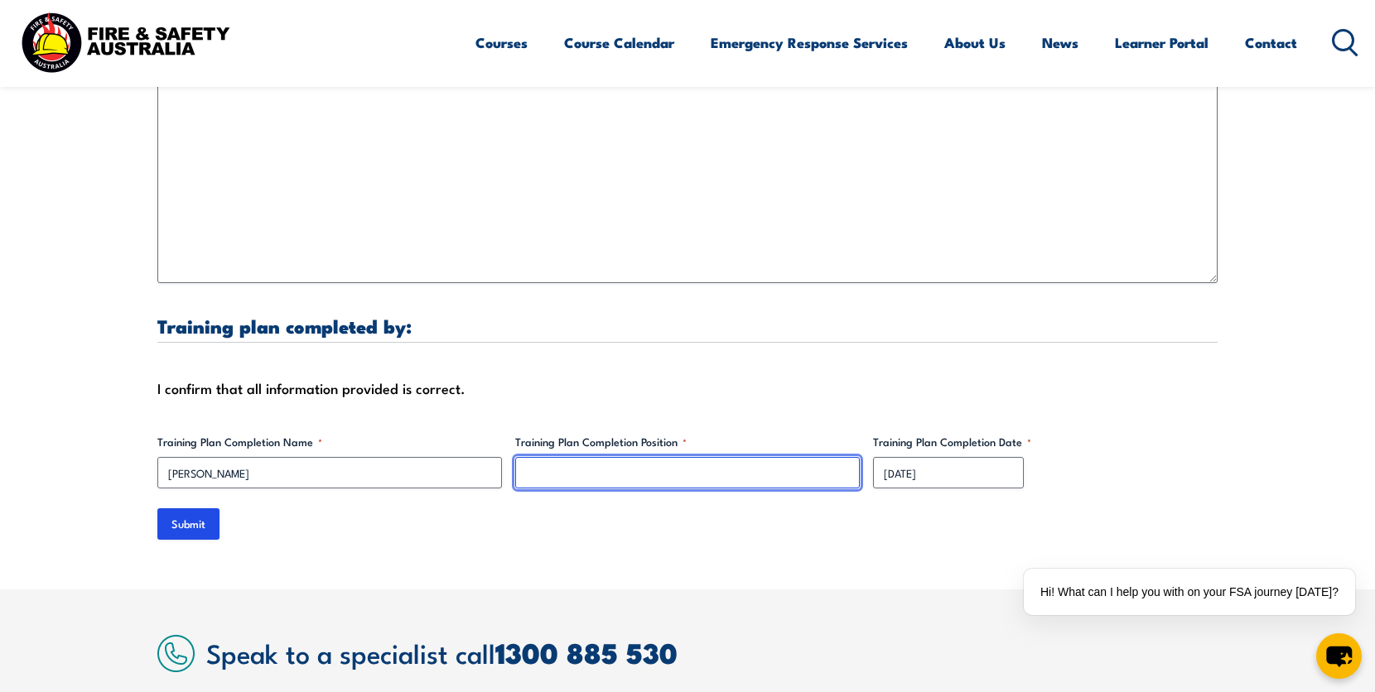
click at [594, 468] on input "Training Plan Completion Position *" at bounding box center [687, 472] width 344 height 31
type input "Lead, Training"
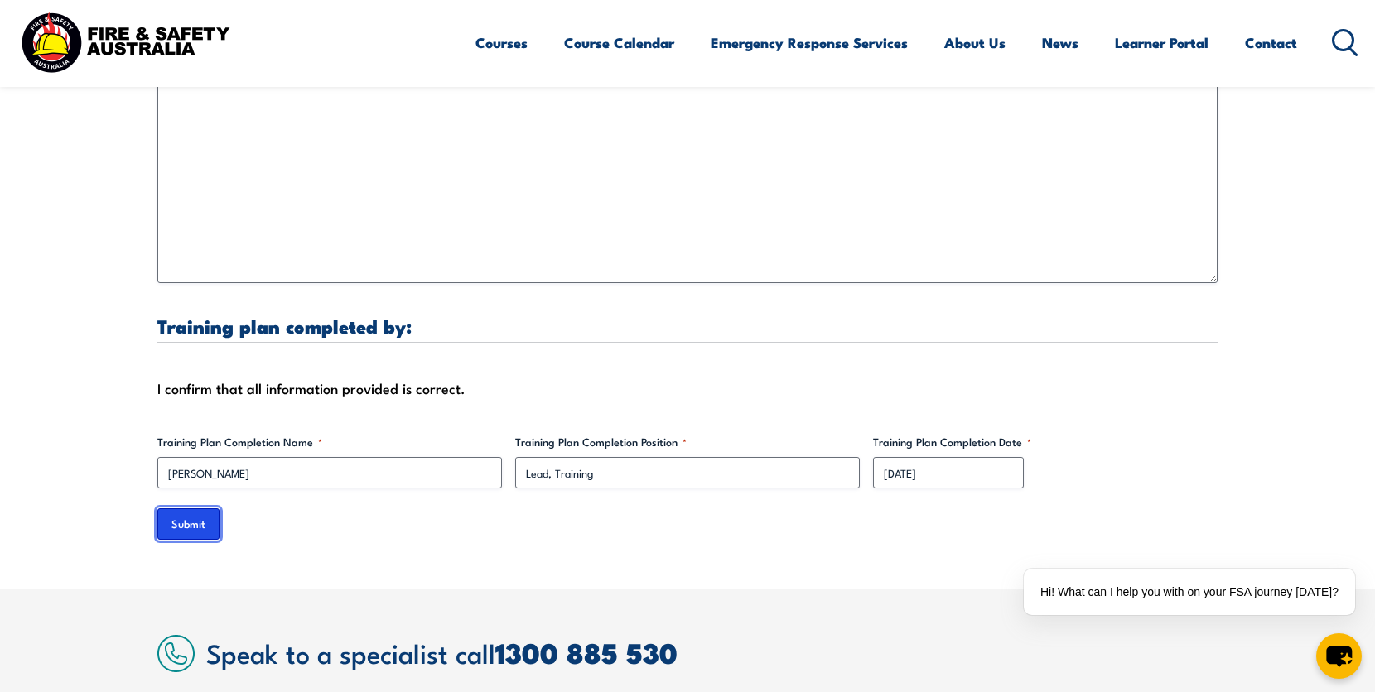
click at [176, 508] on input "Submit" at bounding box center [188, 523] width 62 height 31
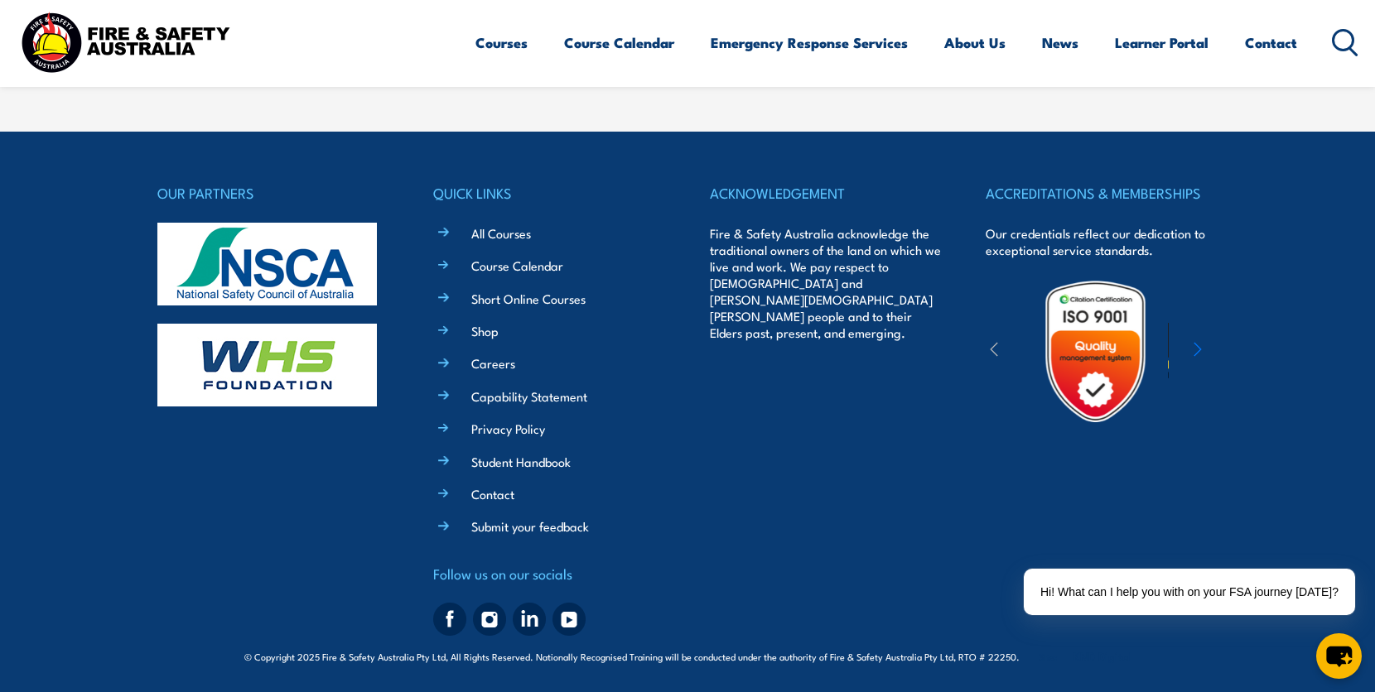
scroll to position [874, 0]
